Goal: Transaction & Acquisition: Register for event/course

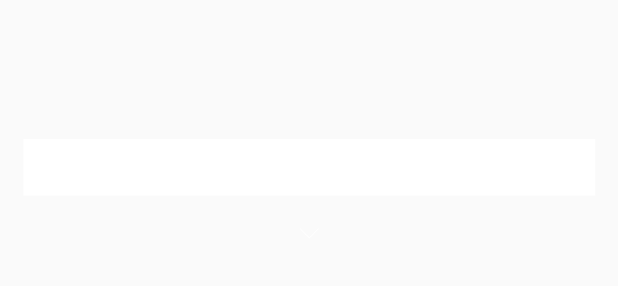
click at [320, 124] on div at bounding box center [309, 167] width 618 height 186
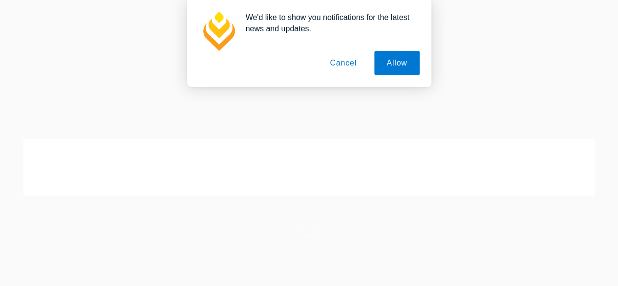
click at [343, 68] on button "Cancel" at bounding box center [342, 63] width 51 height 24
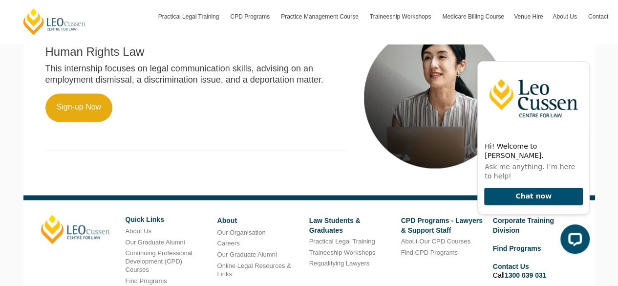
scroll to position [733, 0]
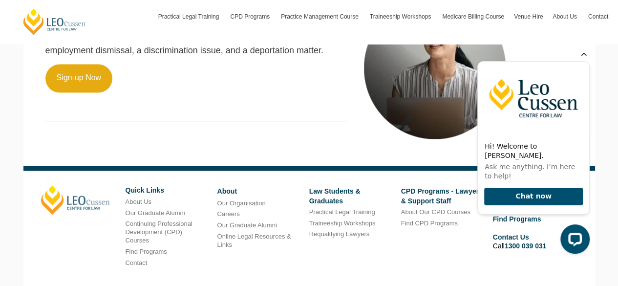
click at [585, 56] on icon "Hide greeting" at bounding box center [583, 53] width 5 height 5
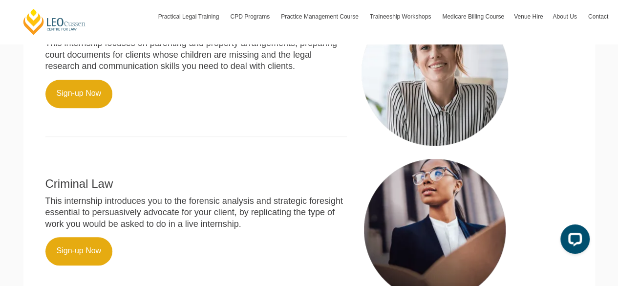
scroll to position [369, 0]
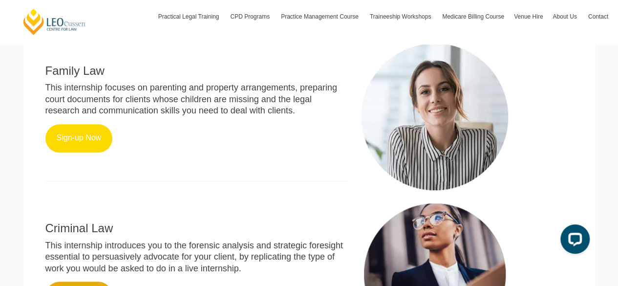
click at [84, 143] on link "Sign-up Now" at bounding box center [78, 138] width 67 height 28
